Goal: Information Seeking & Learning: Understand process/instructions

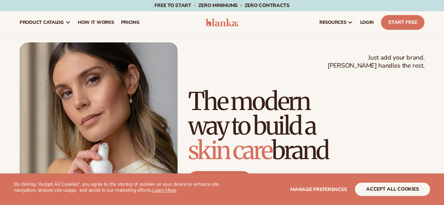
click at [95, 21] on span "How It Works" at bounding box center [96, 23] width 36 height 6
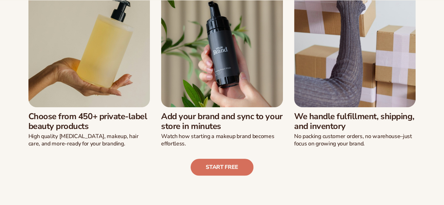
scroll to position [204, 0]
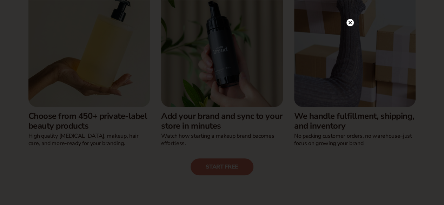
click at [350, 24] on circle at bounding box center [349, 22] width 7 height 7
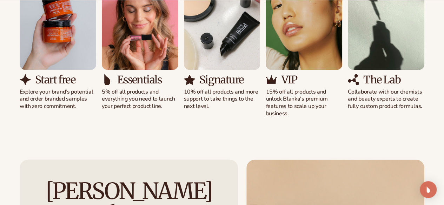
scroll to position [508, 0]
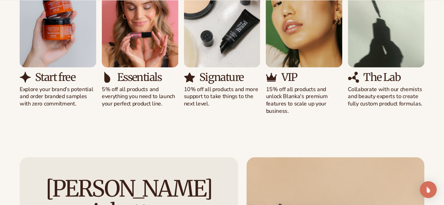
click at [267, 105] on p "15% off all products and unlock Blanka's premium features to scale up your busi…" at bounding box center [304, 100] width 77 height 29
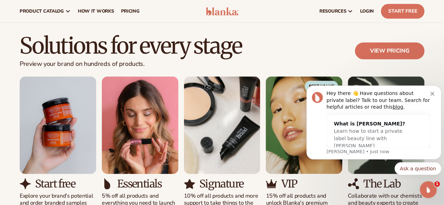
scroll to position [401, 0]
